Goal: Task Accomplishment & Management: Use online tool/utility

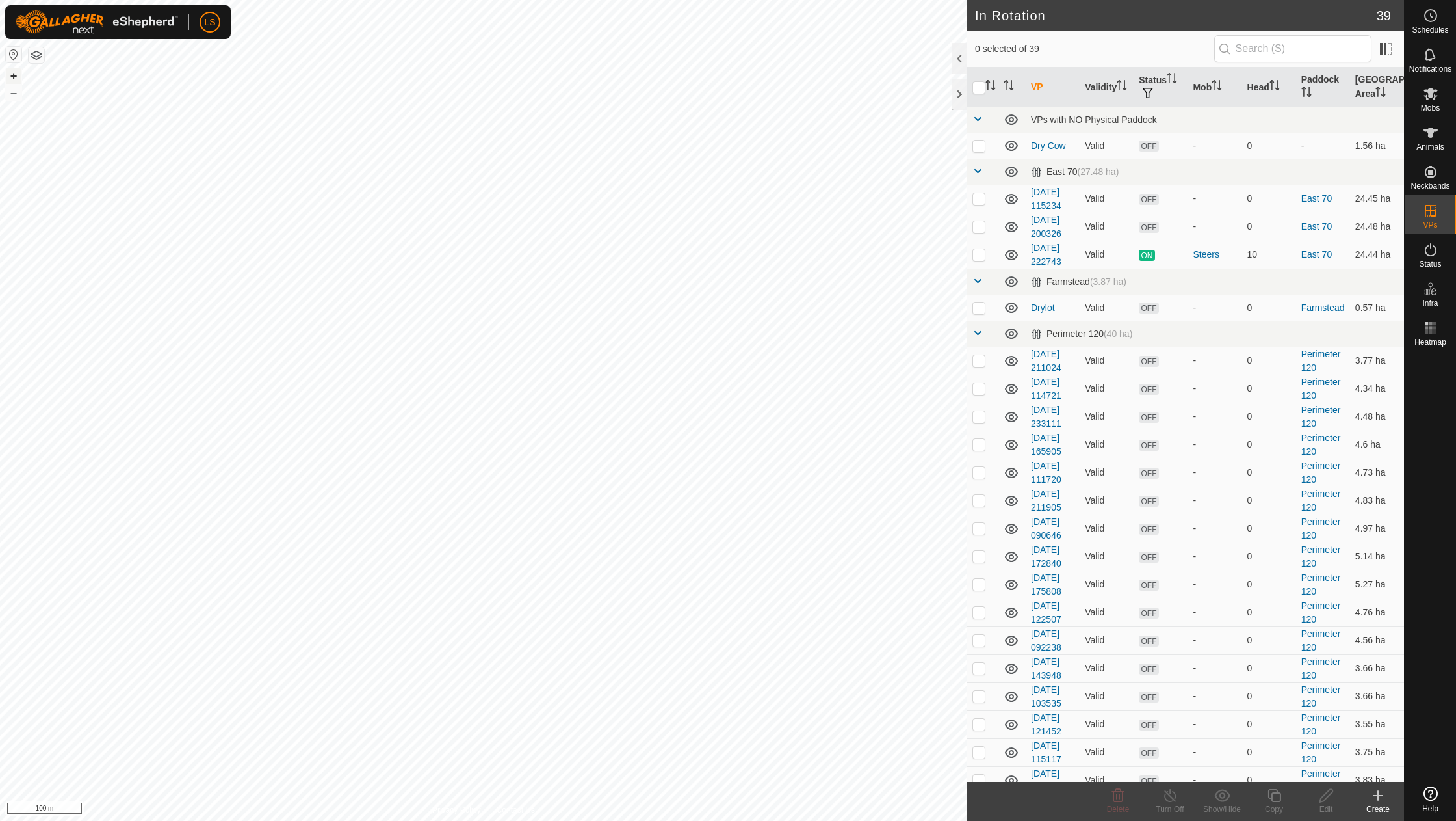
click at [11, 77] on button "+" at bounding box center [13, 76] width 16 height 16
click at [1372, 799] on icon at bounding box center [1377, 795] width 16 height 16
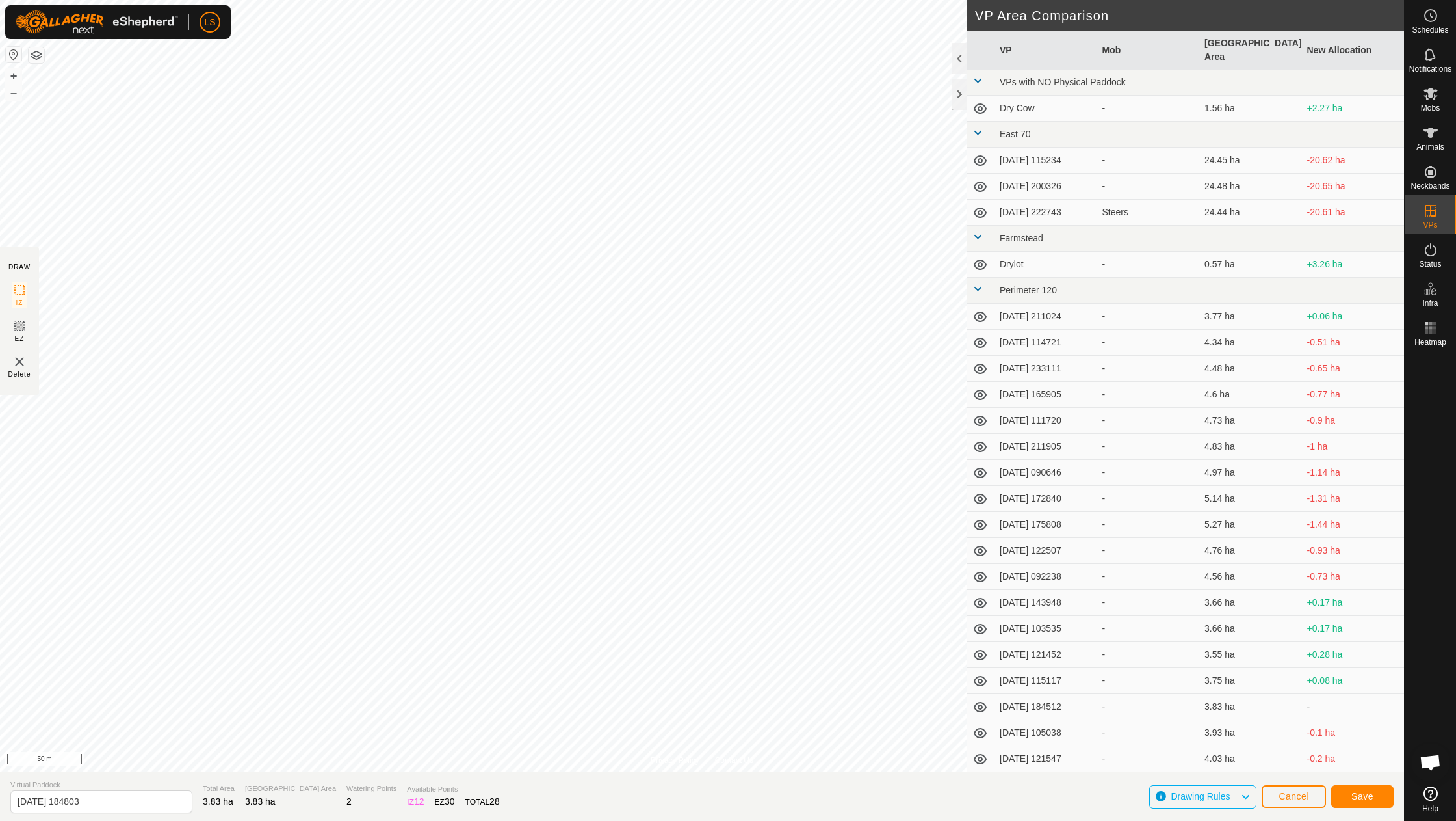
click at [1356, 797] on span "Save" at bounding box center [1363, 795] width 22 height 11
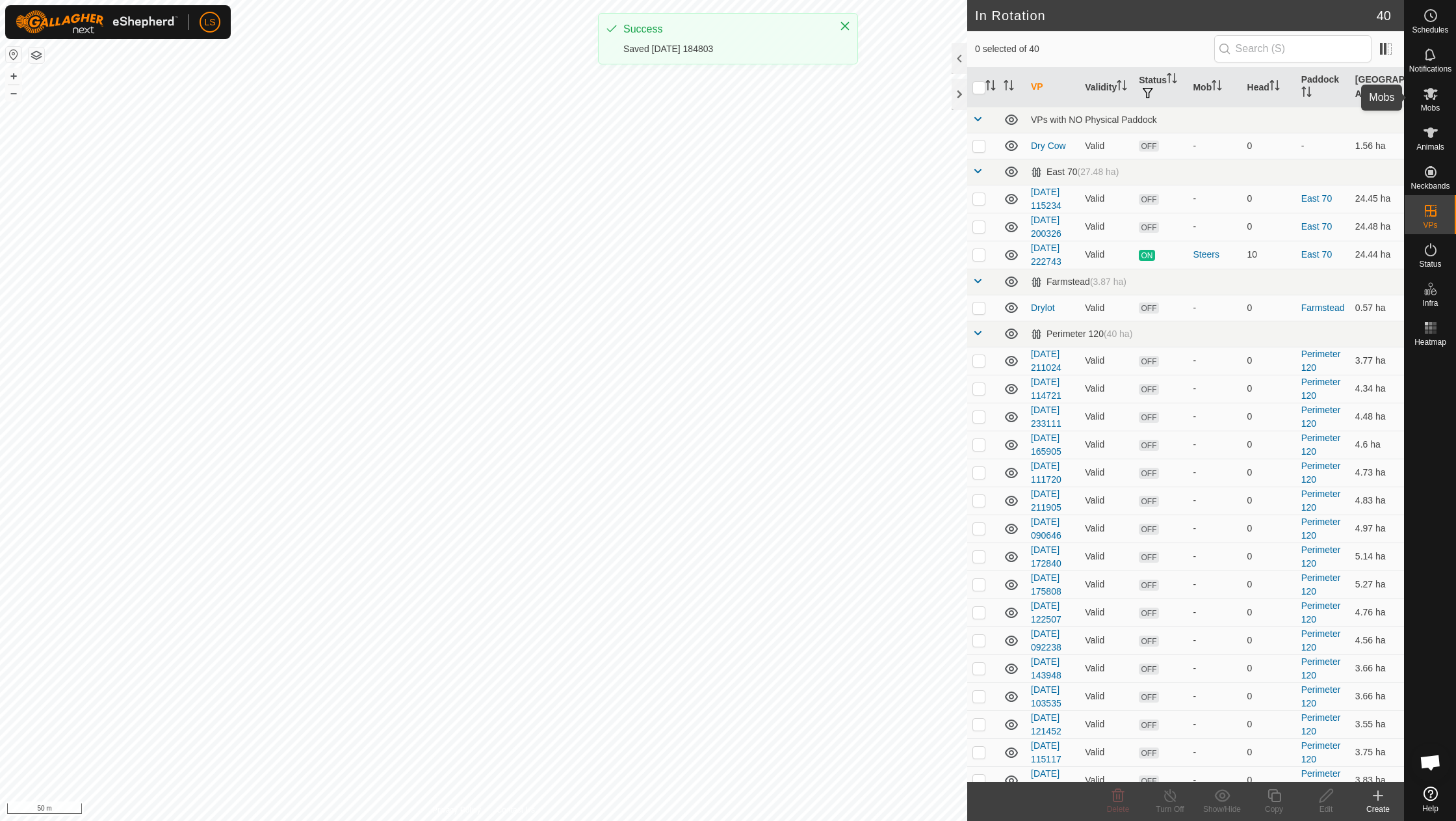
click at [1435, 100] on icon at bounding box center [1430, 94] width 16 height 16
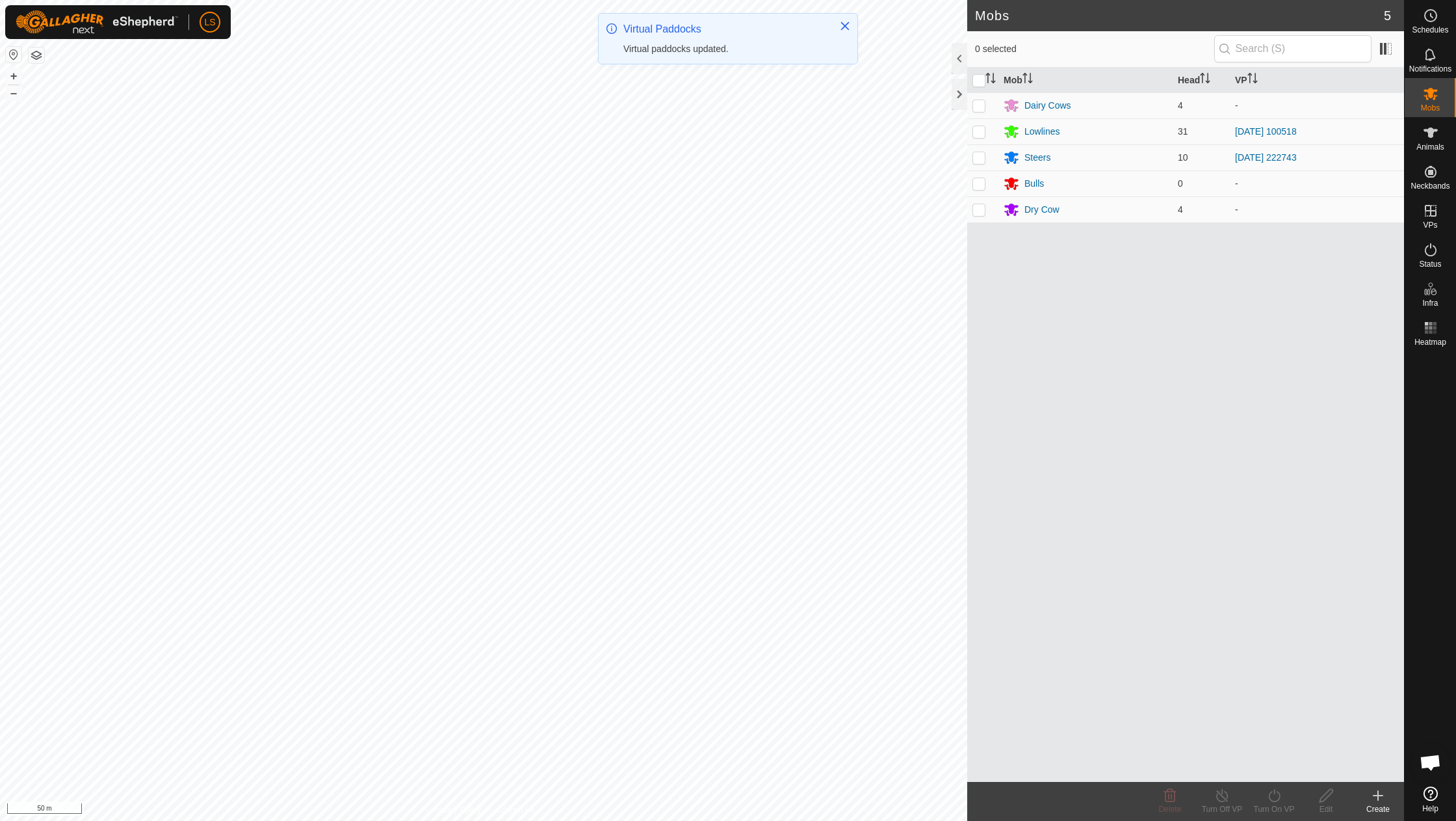
click at [980, 134] on p-checkbox at bounding box center [979, 131] width 13 height 11
checkbox input "true"
click at [1277, 795] on icon at bounding box center [1275, 795] width 17 height 16
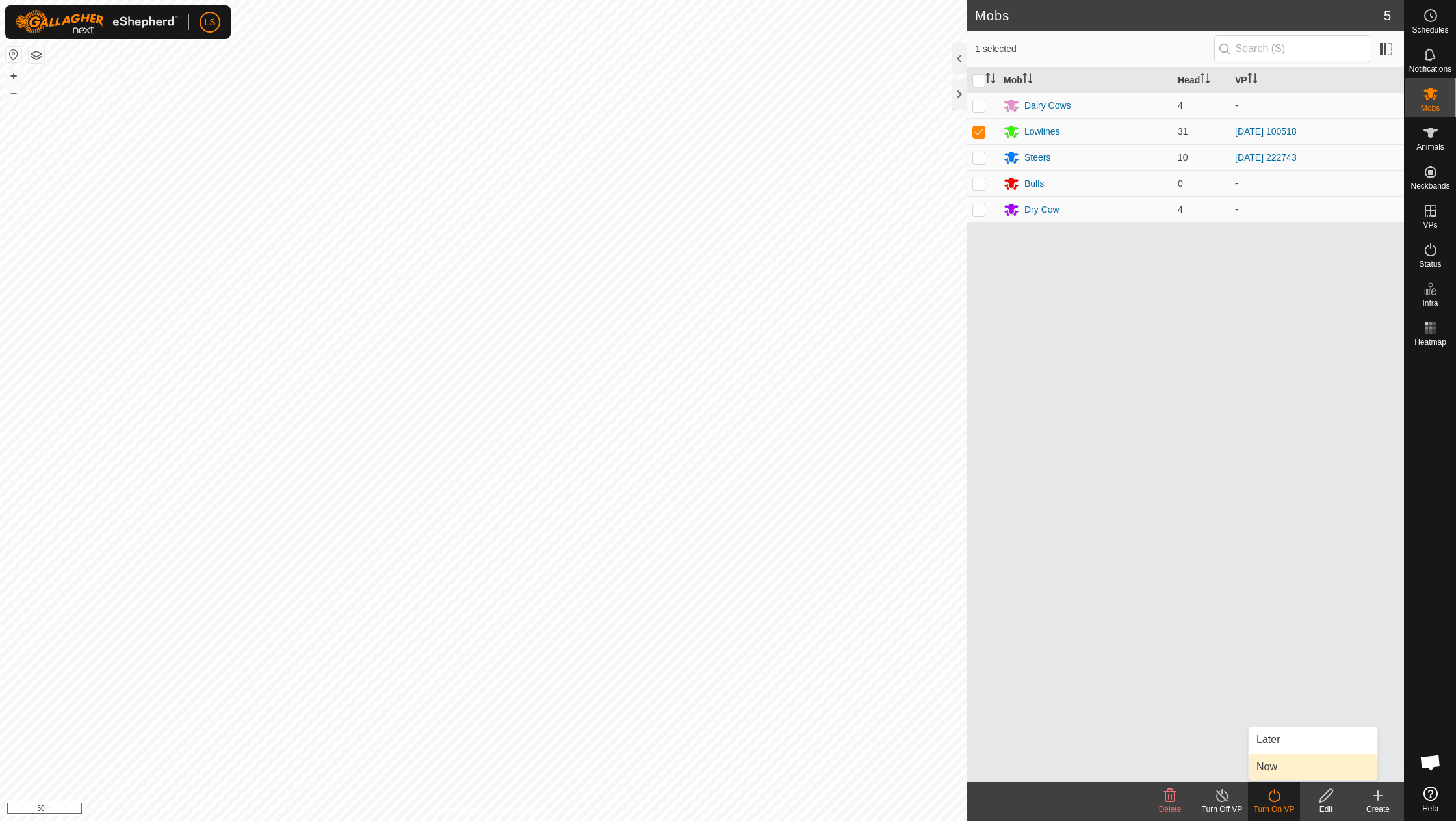
click at [1277, 767] on link "Now" at bounding box center [1313, 766] width 129 height 26
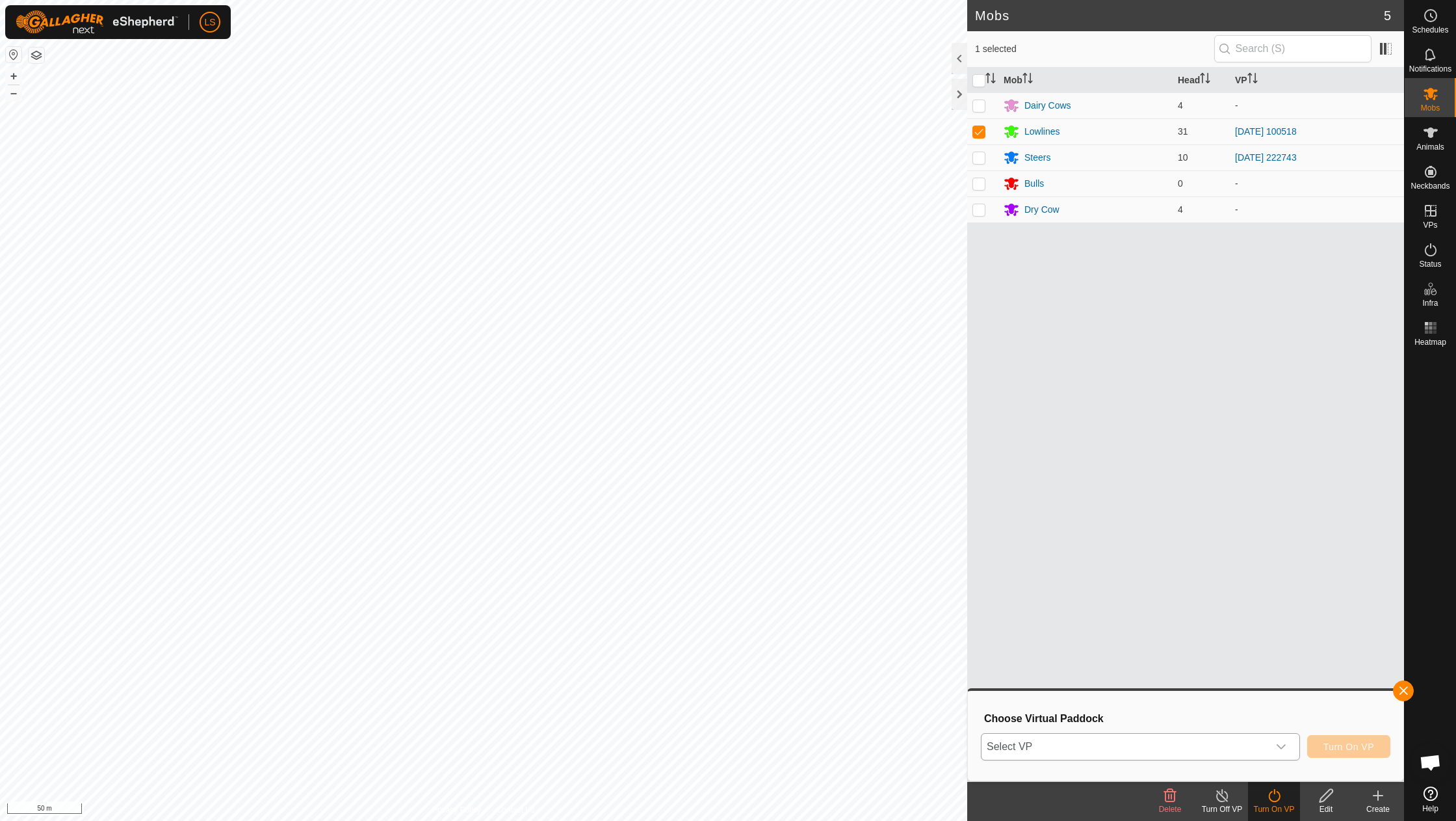
click at [1285, 745] on icon "dropdown trigger" at bounding box center [1281, 747] width 11 height 11
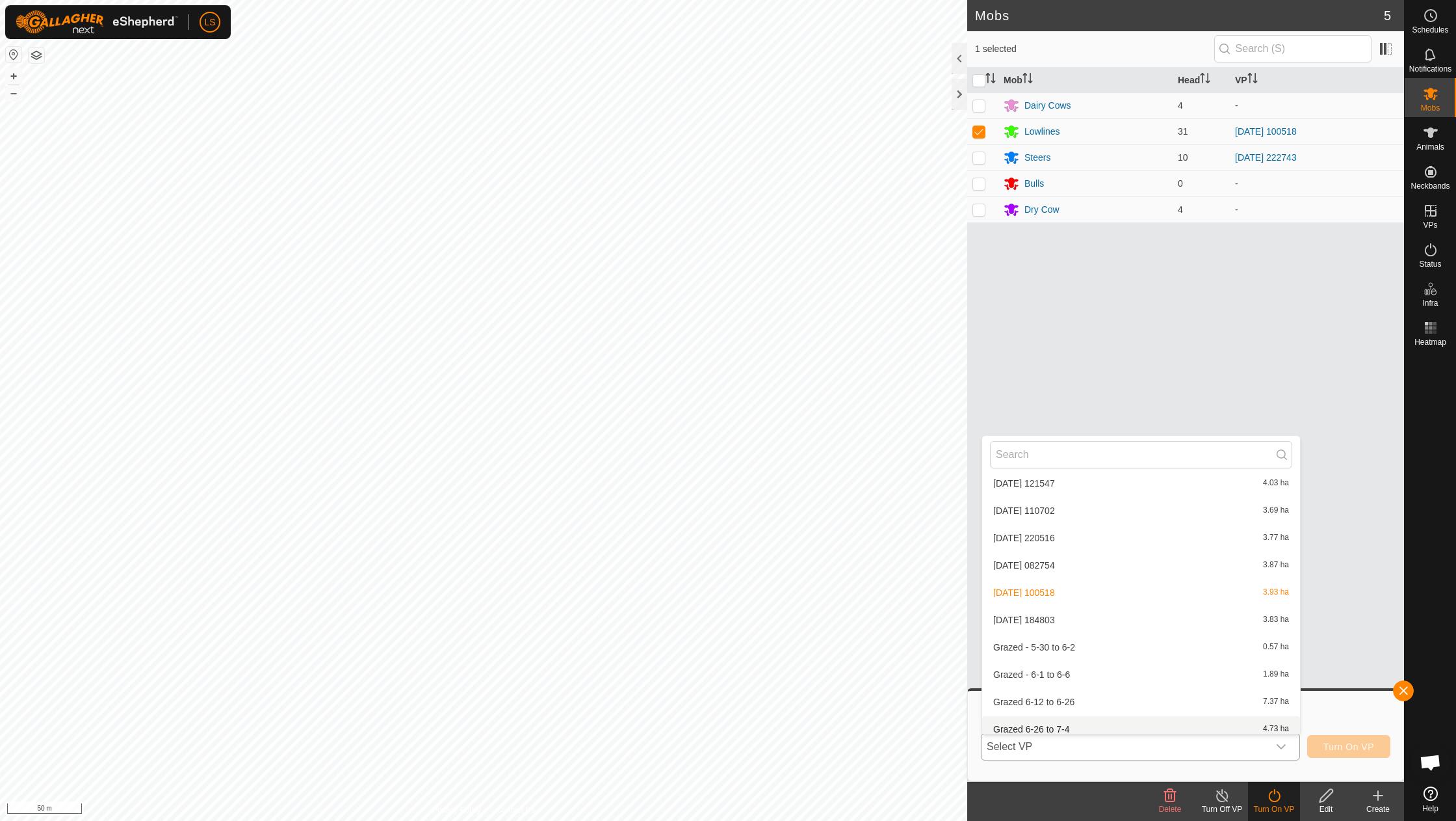
scroll to position [718, 0]
click at [1054, 615] on li "[DATE] 184803 3.83 ha" at bounding box center [1141, 625] width 318 height 26
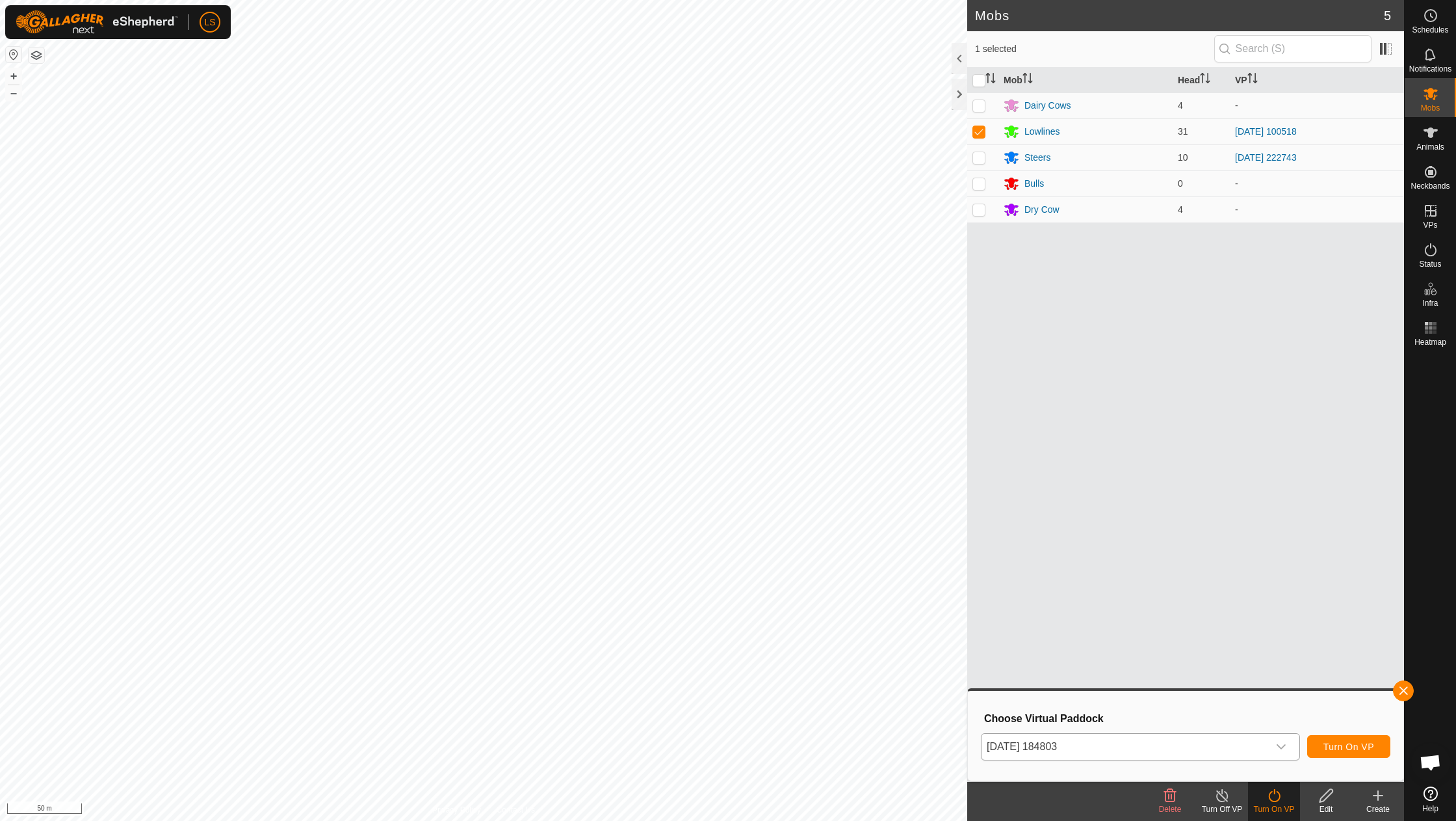
click at [1339, 745] on span "Turn On VP" at bounding box center [1348, 747] width 50 height 11
